Goal: Task Accomplishment & Management: Manage account settings

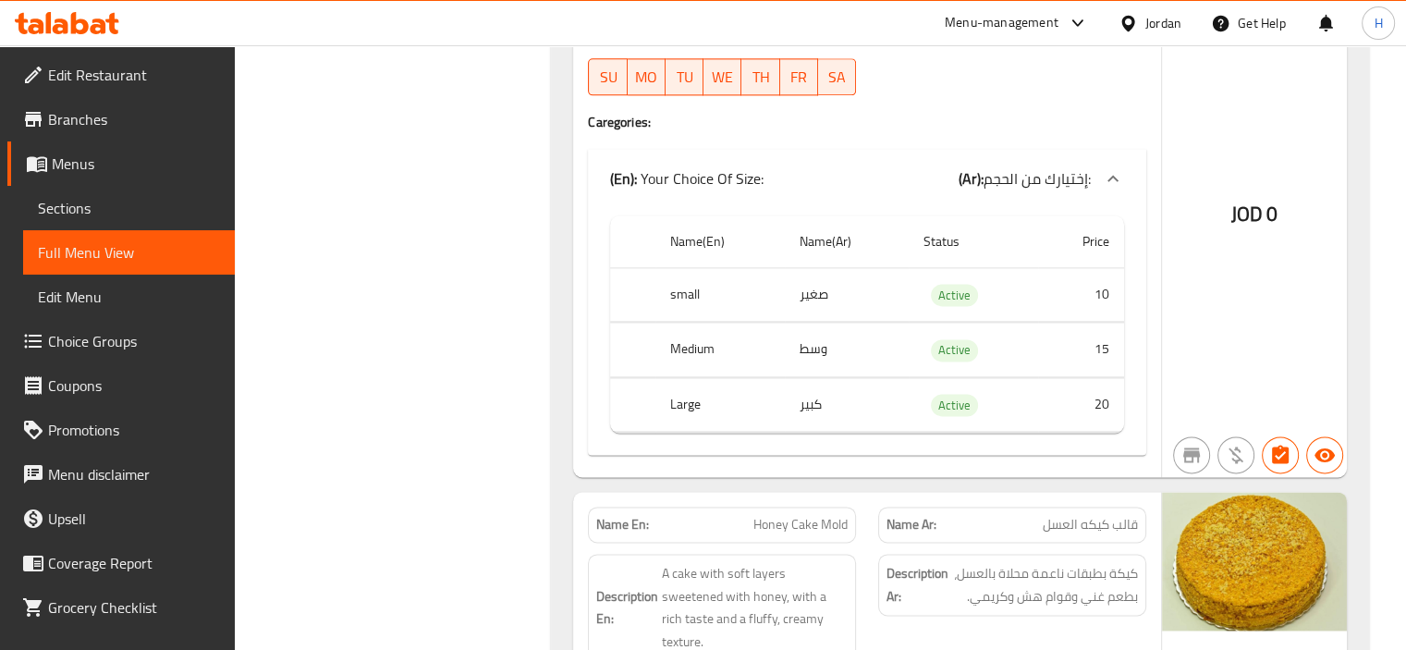
scroll to position [9413, 0]
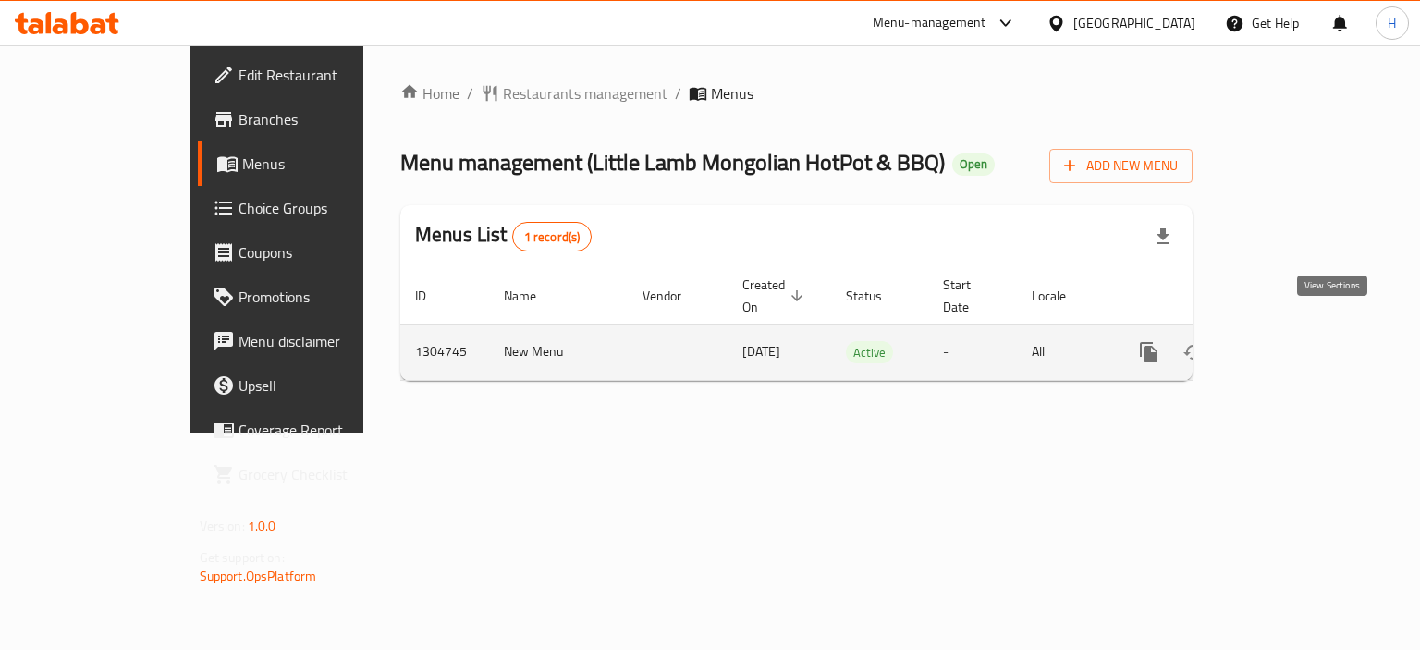
click at [1294, 341] on icon "enhanced table" at bounding box center [1282, 352] width 22 height 22
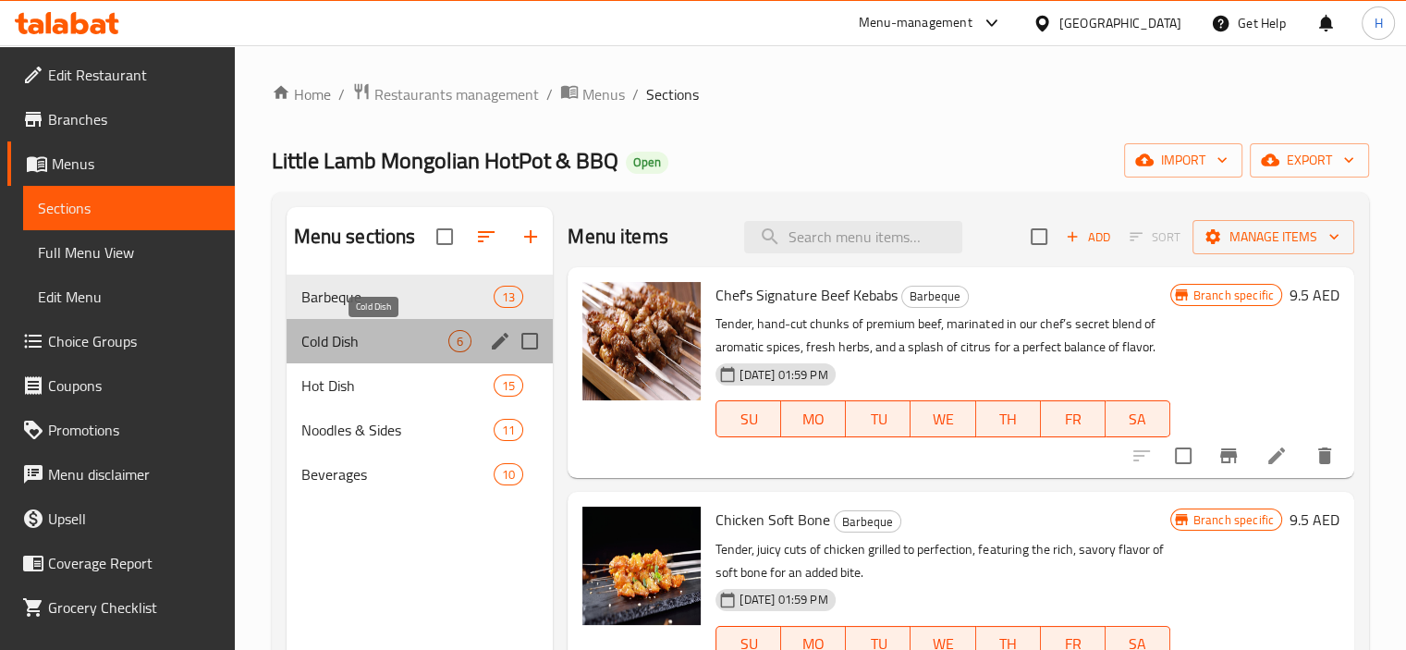
click at [360, 332] on span "Cold Dish" at bounding box center [375, 341] width 148 height 22
